Goal: Task Accomplishment & Management: Use online tool/utility

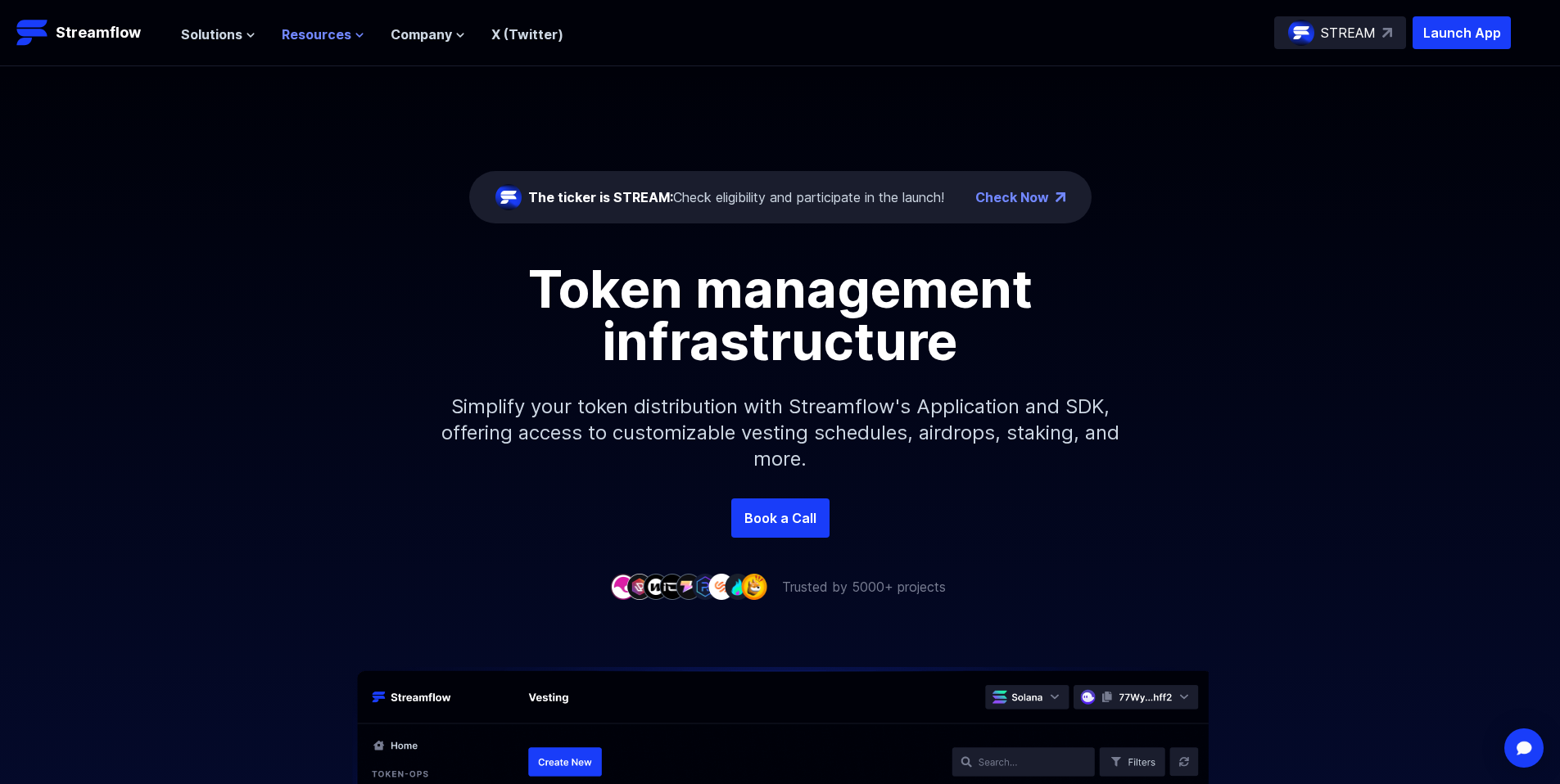
click at [335, 34] on span "Resources" at bounding box center [316, 33] width 70 height 19
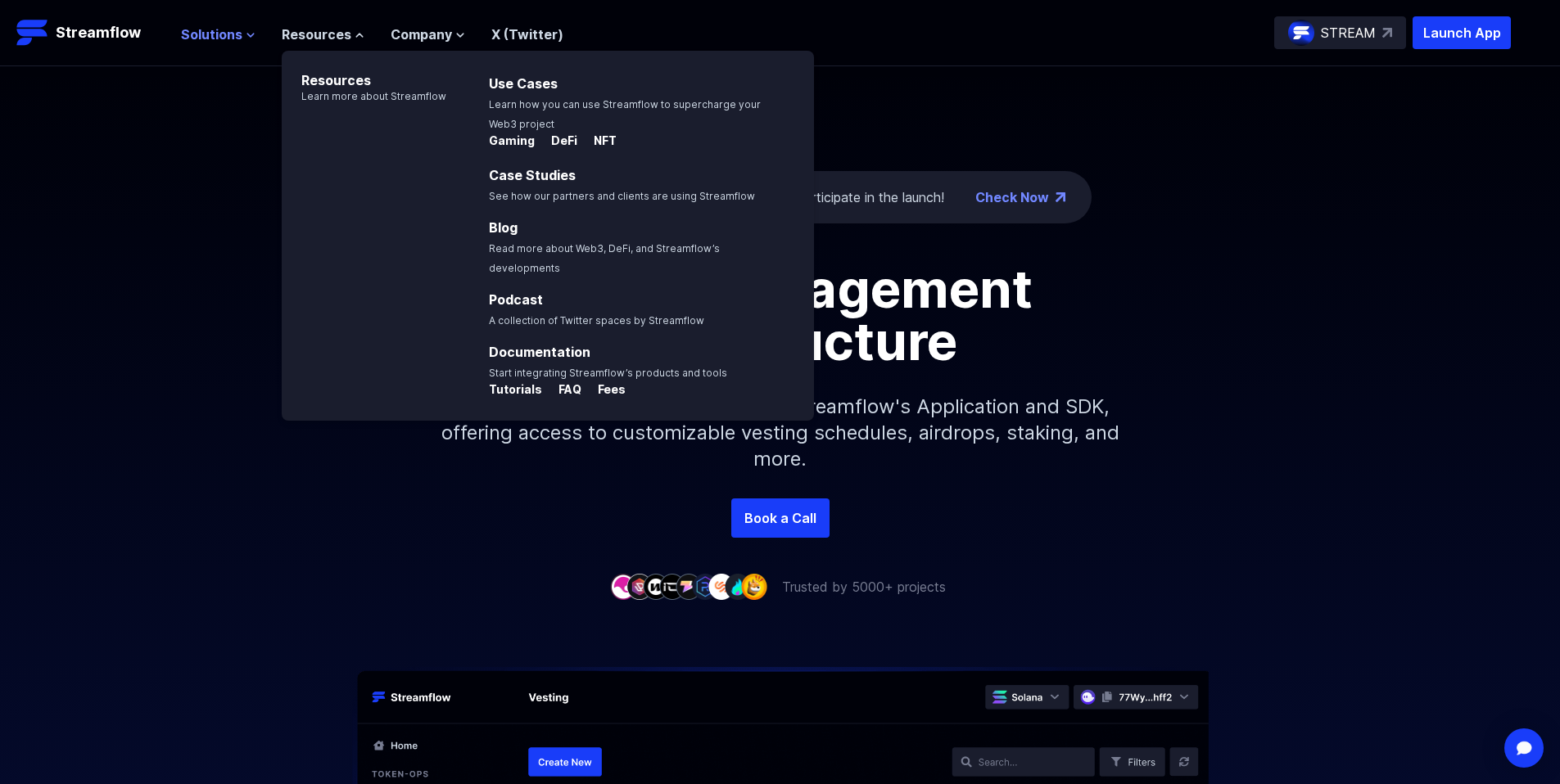
click at [235, 40] on span "Solutions" at bounding box center [211, 33] width 61 height 19
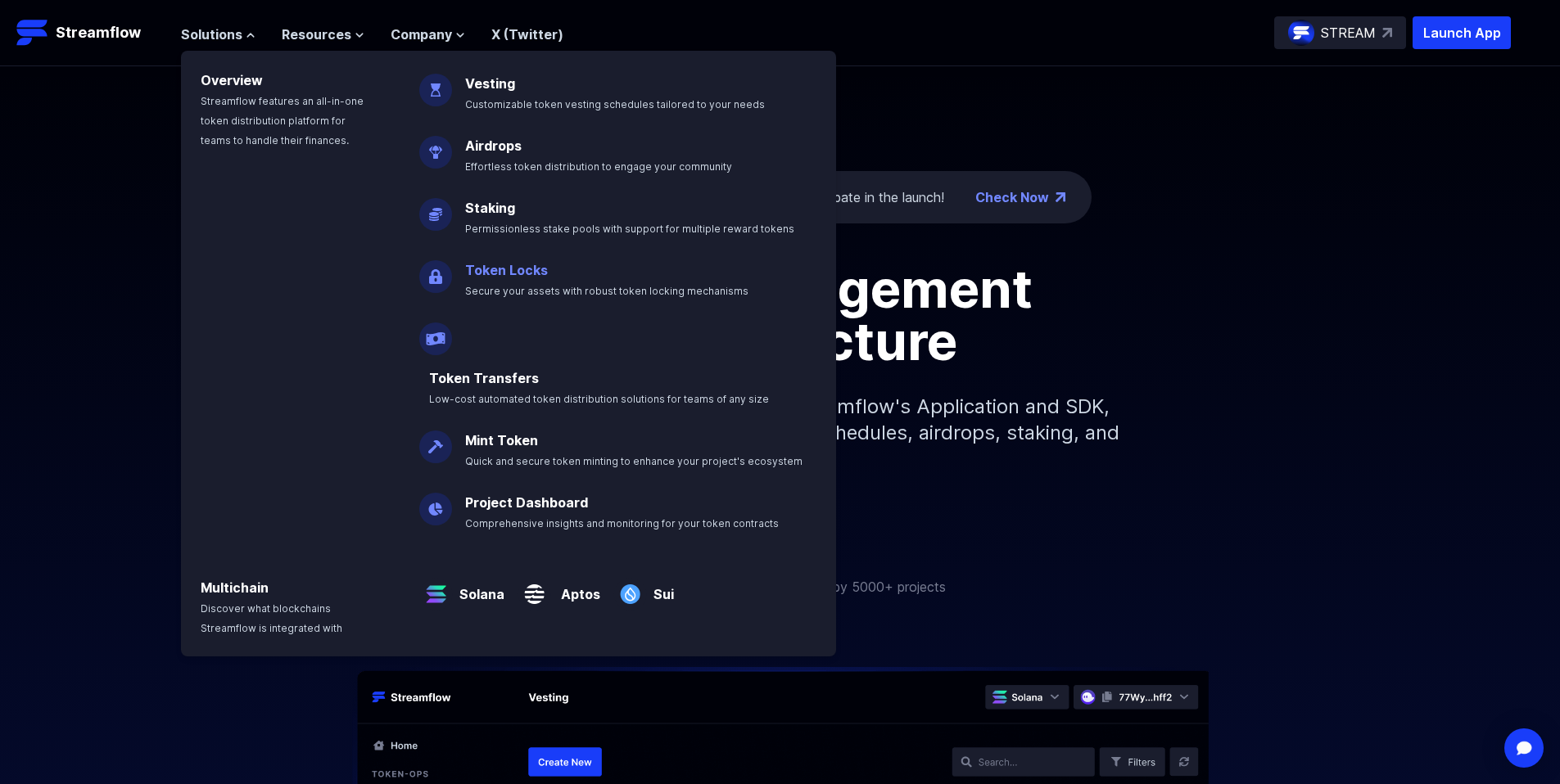
click at [510, 278] on p "Token Locks Secure your assets with robust token locking mechanisms" at bounding box center [618, 273] width 326 height 53
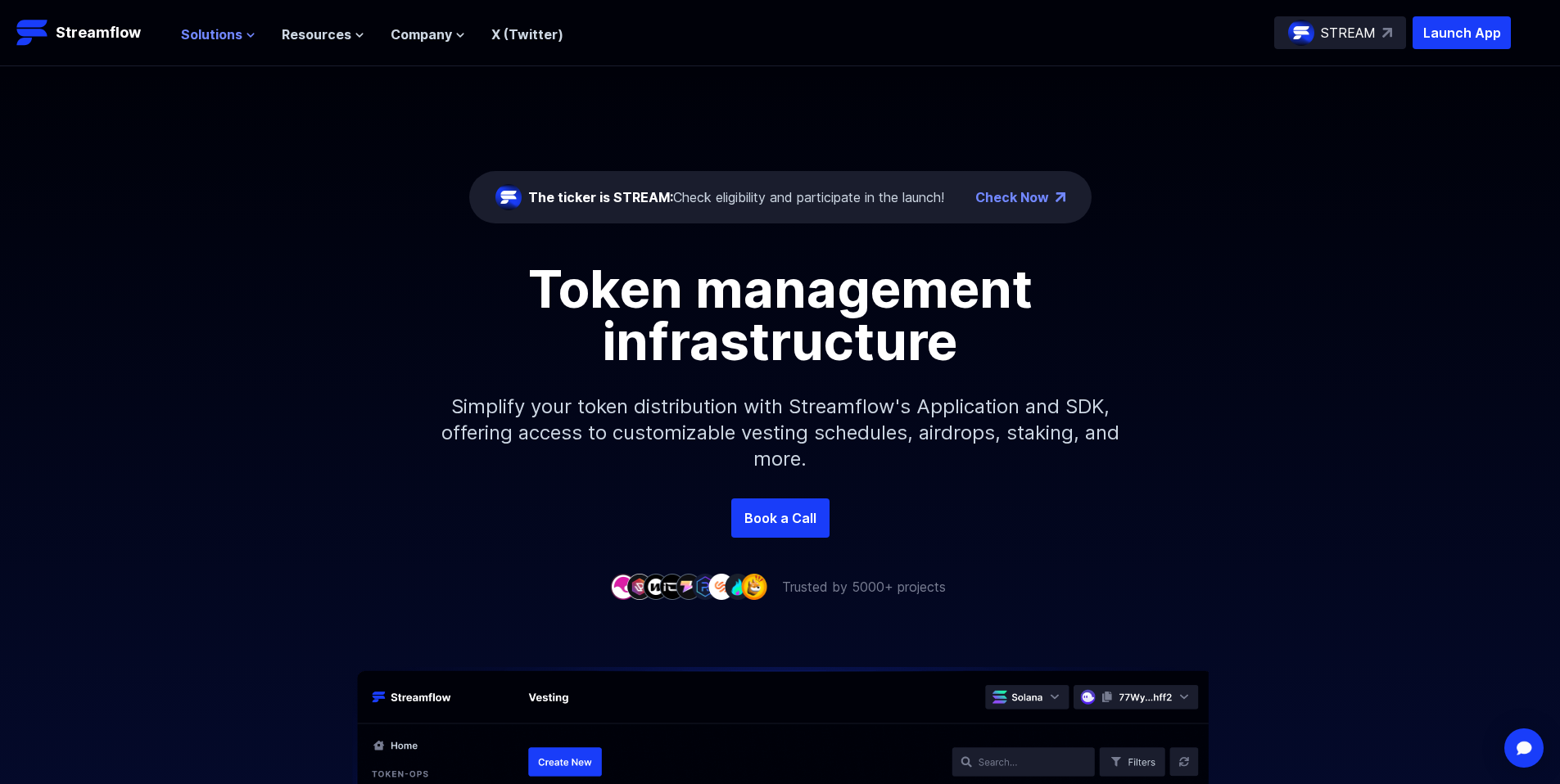
click at [205, 26] on span "Solutions" at bounding box center [211, 33] width 61 height 19
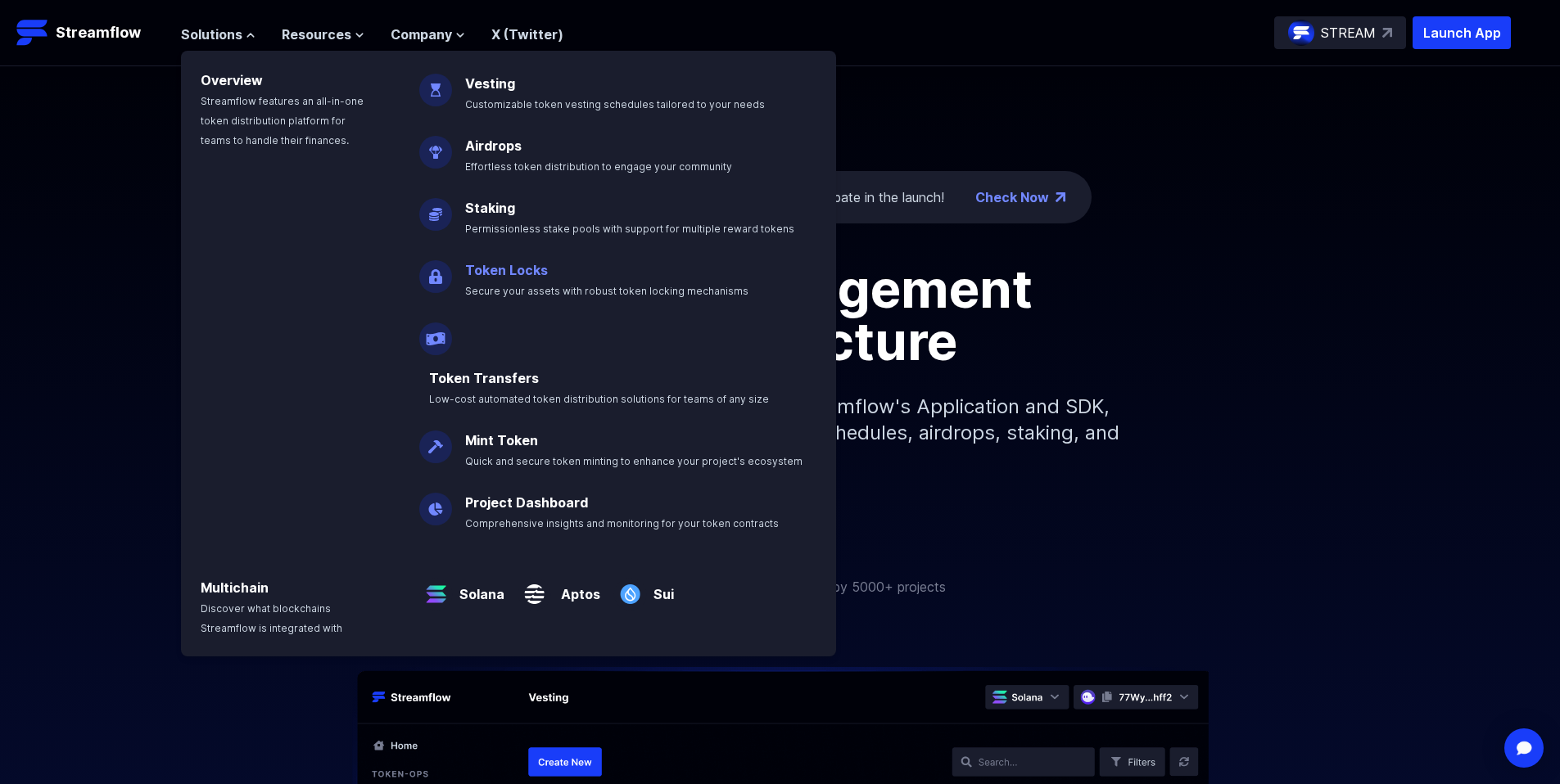
click at [497, 267] on link "Token Locks" at bounding box center [506, 271] width 82 height 17
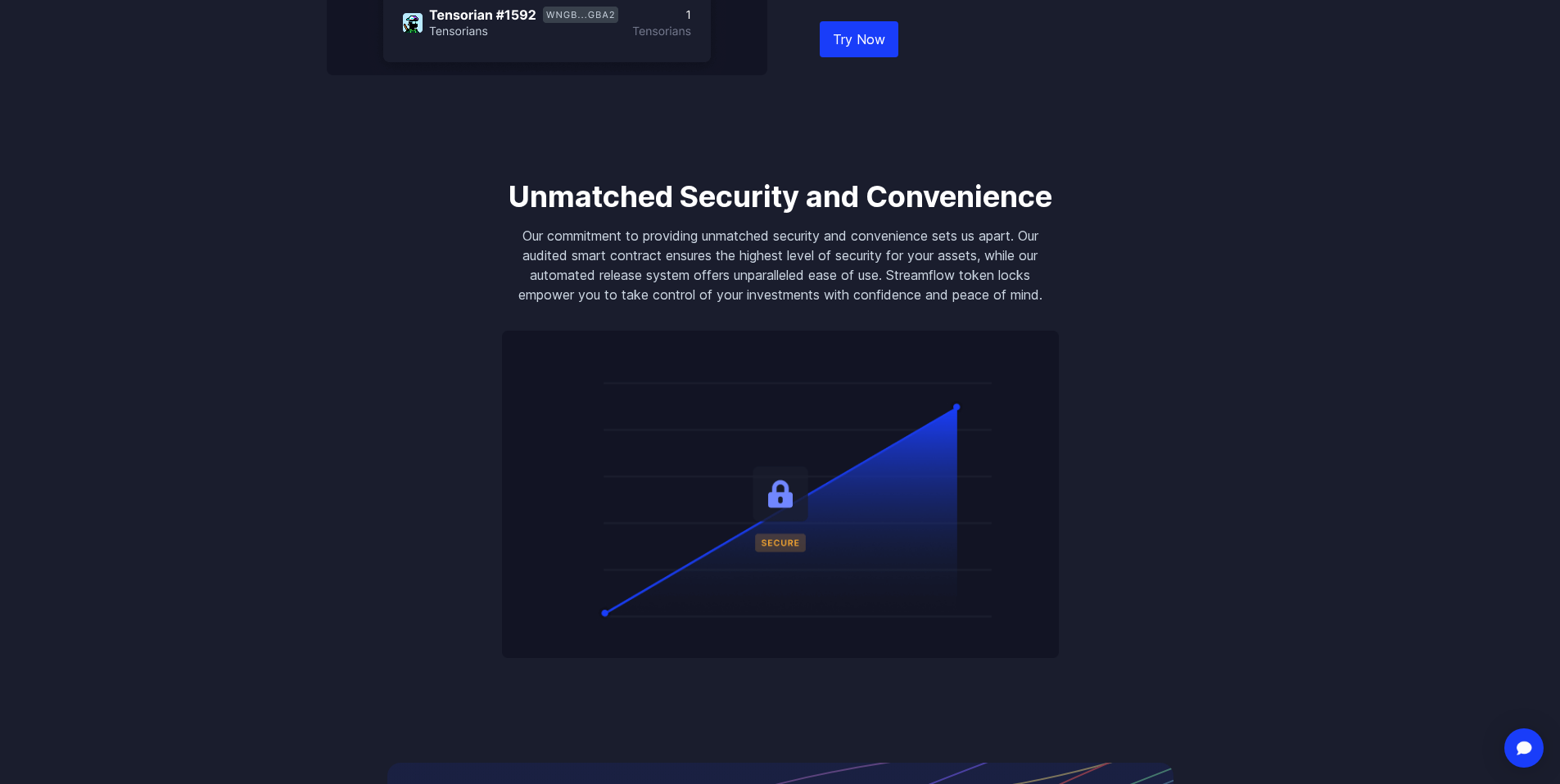
scroll to position [1193, 0]
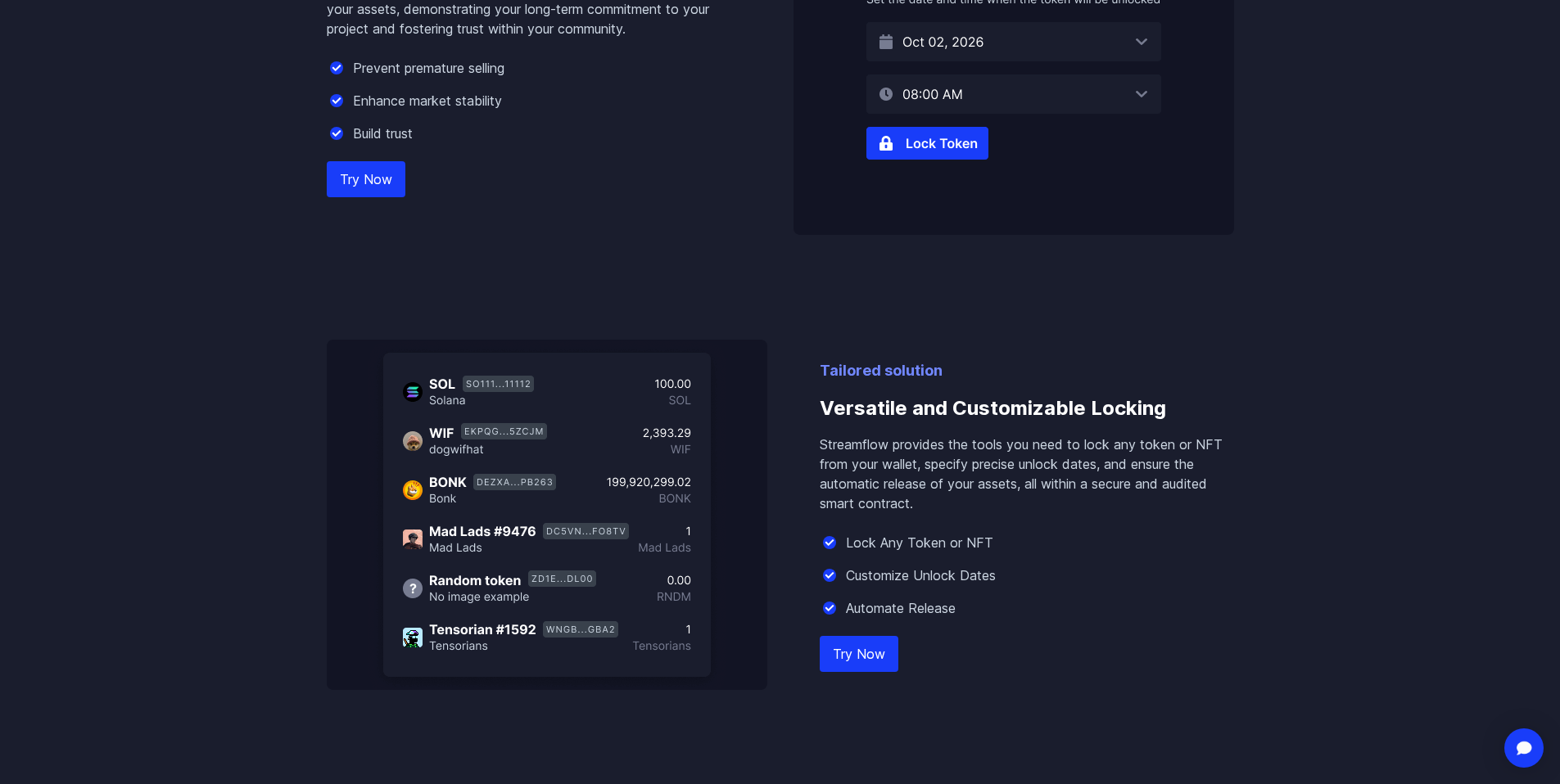
click at [368, 181] on link "Try Now" at bounding box center [365, 179] width 79 height 36
